Goal: Information Seeking & Learning: Check status

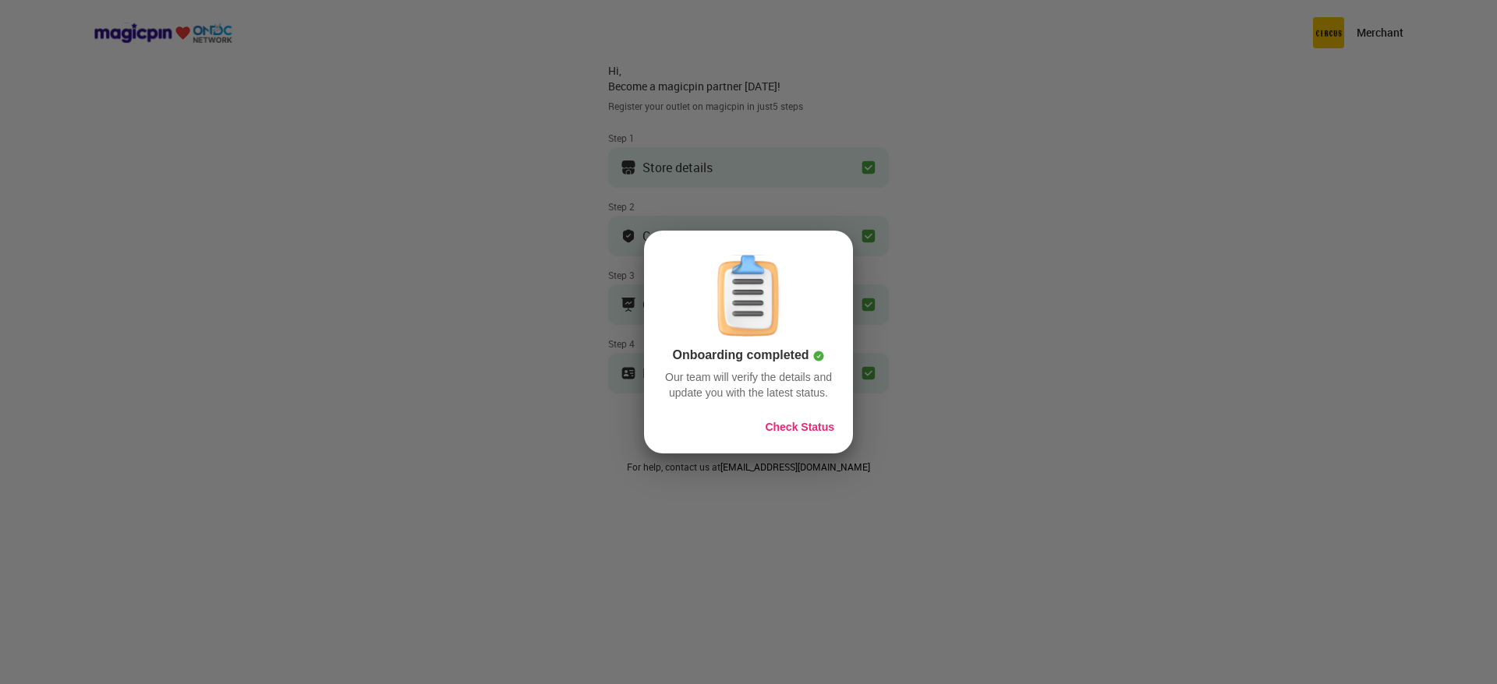
click at [812, 442] on div "Onboarding completed Our team will verify the details and update you with the l…" at bounding box center [748, 342] width 209 height 223
click at [811, 433] on button "Check Status" at bounding box center [799, 427] width 69 height 16
click at [808, 430] on button "Check Status" at bounding box center [799, 427] width 69 height 16
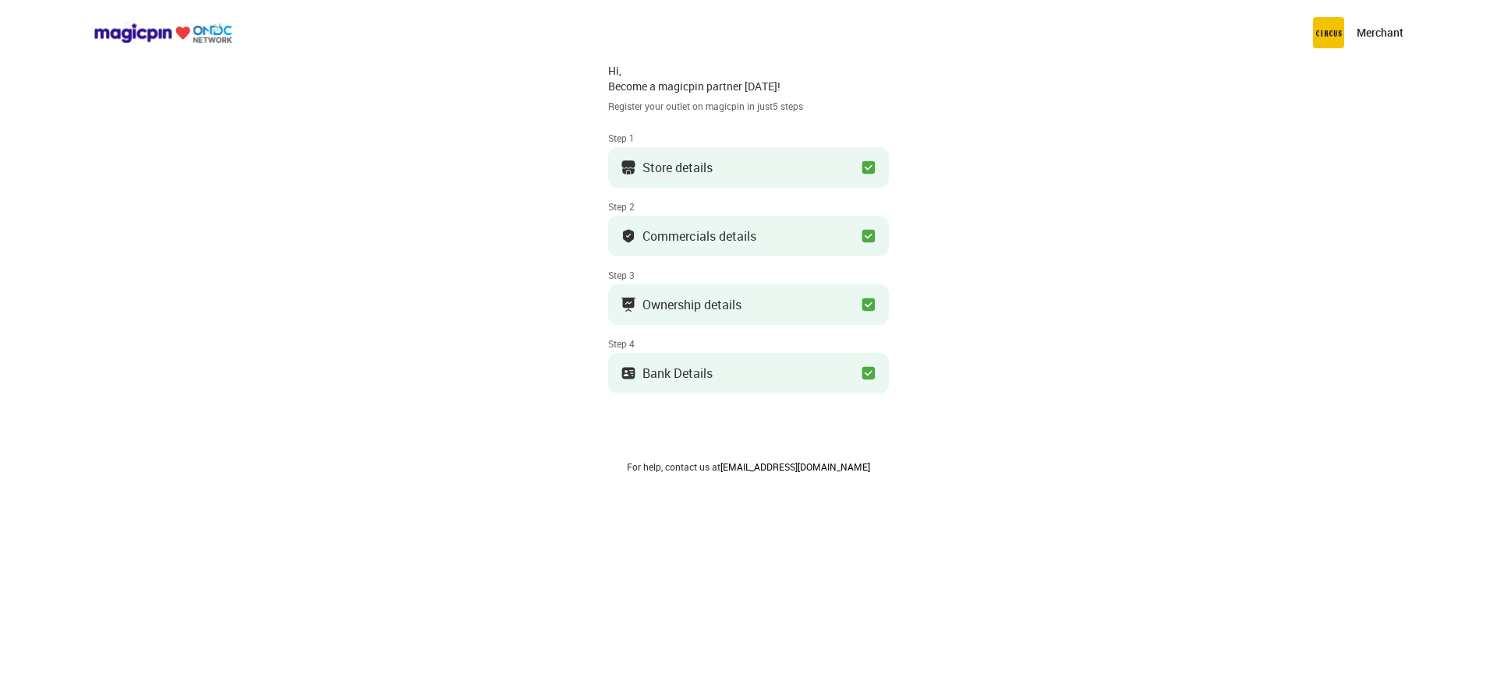
click at [752, 226] on button "Commercials details" at bounding box center [748, 236] width 281 height 41
